Goal: Navigation & Orientation: Find specific page/section

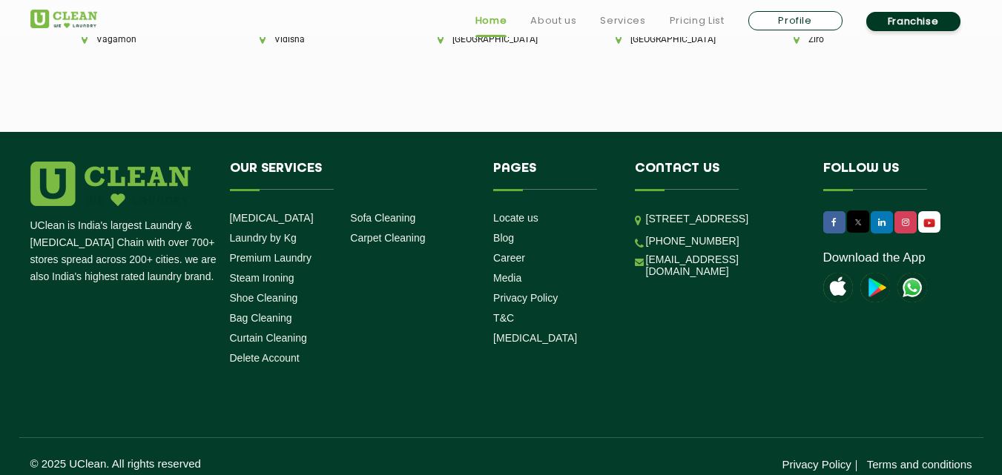
scroll to position [4240, 0]
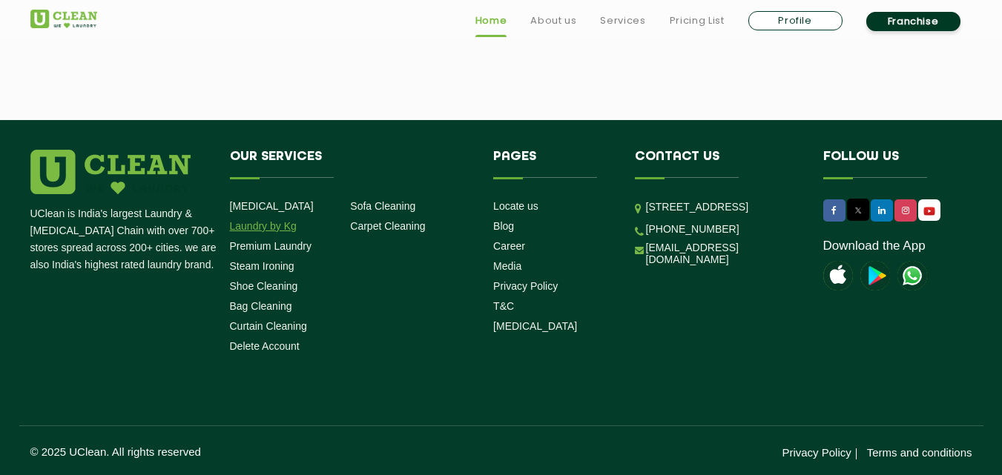
click at [262, 226] on link "Laundry by Kg" at bounding box center [263, 226] width 67 height 12
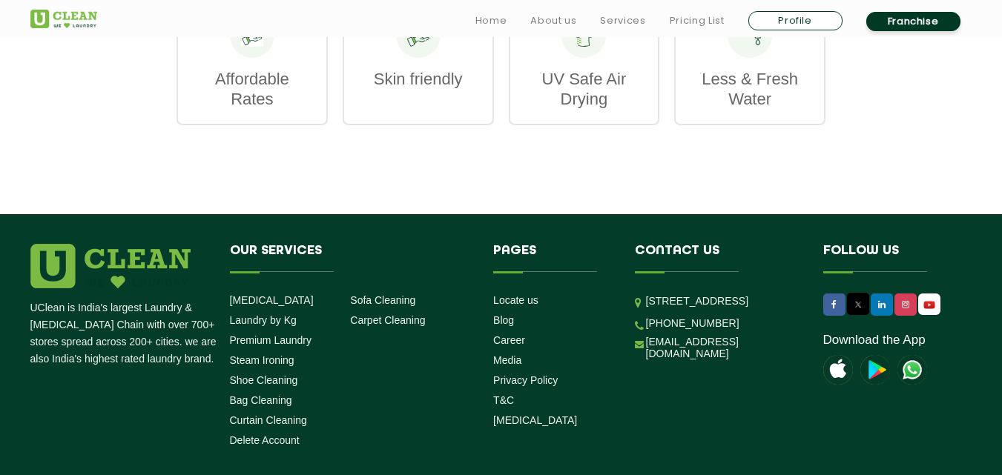
scroll to position [2536, 0]
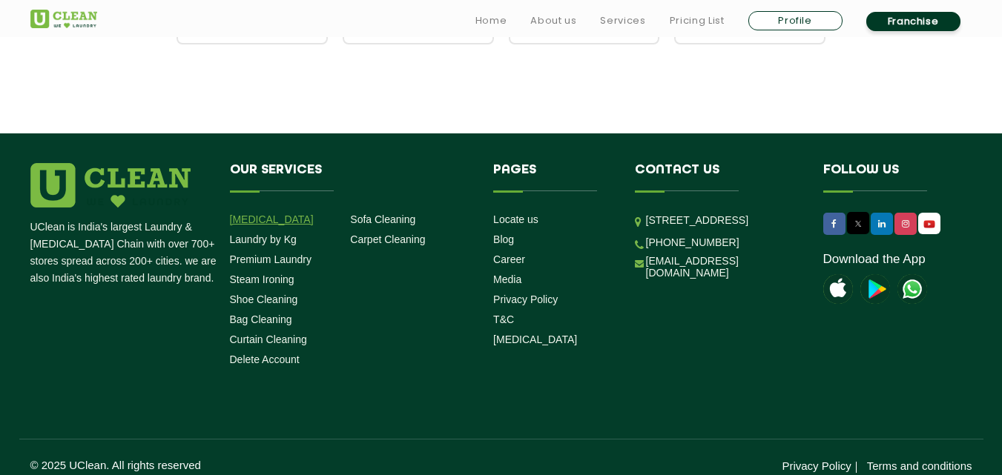
click at [271, 214] on link "[MEDICAL_DATA]" at bounding box center [272, 220] width 84 height 12
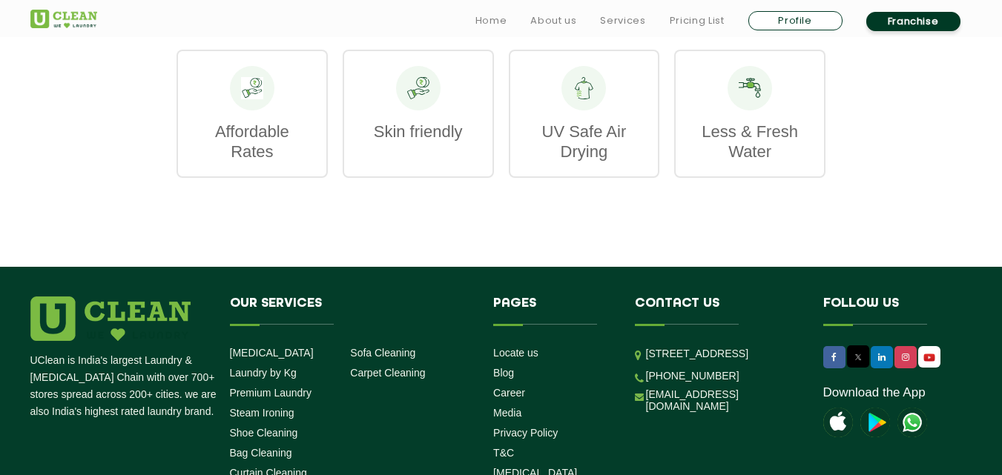
scroll to position [2316, 0]
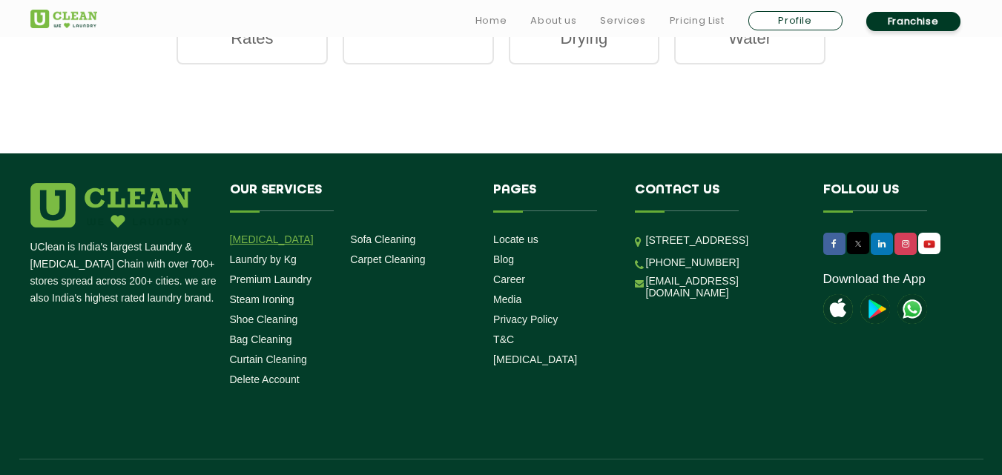
click at [249, 234] on link "[MEDICAL_DATA]" at bounding box center [272, 240] width 84 height 12
click at [263, 274] on link "Premium Laundry" at bounding box center [271, 280] width 82 height 12
